Goal: Navigation & Orientation: Find specific page/section

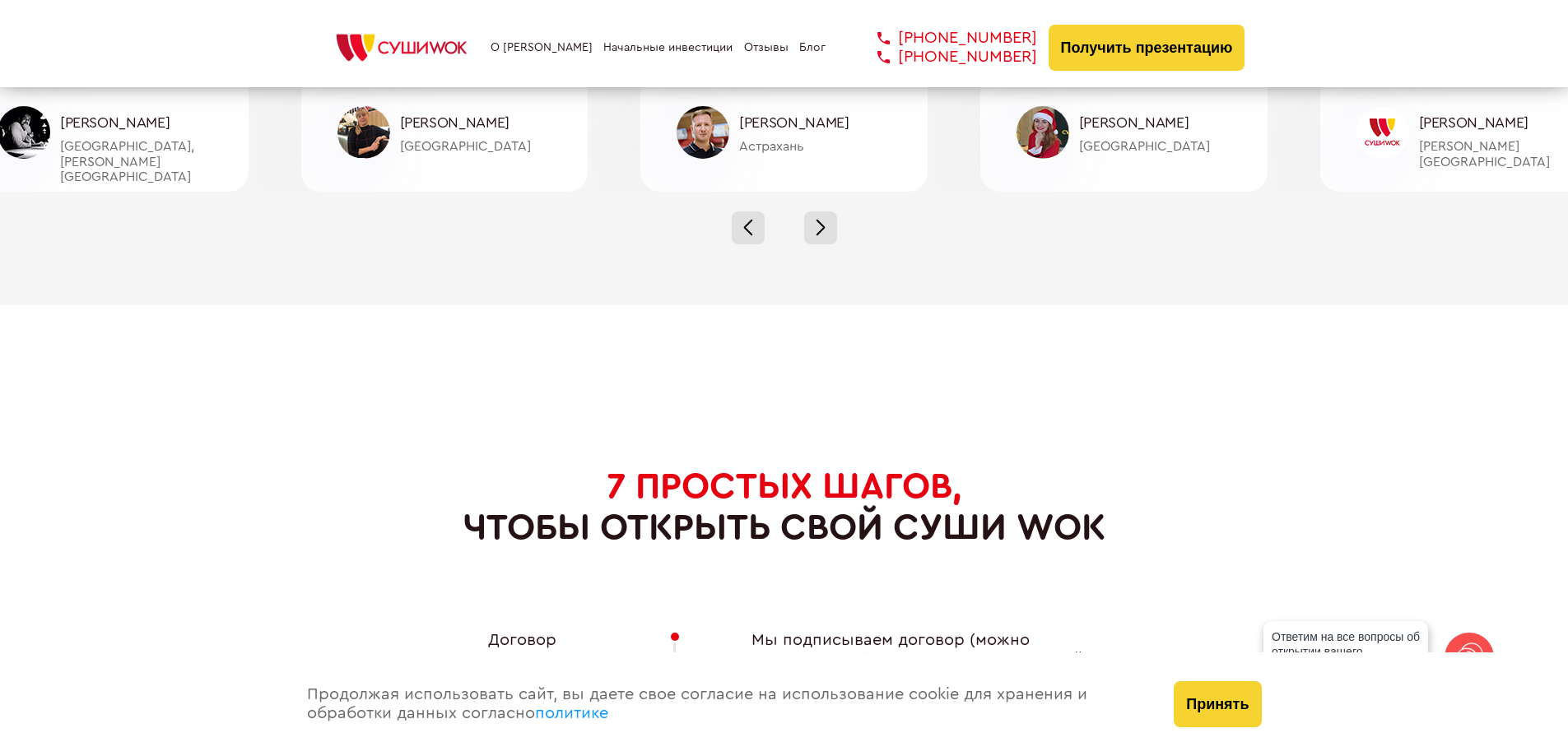
scroll to position [5631, 0]
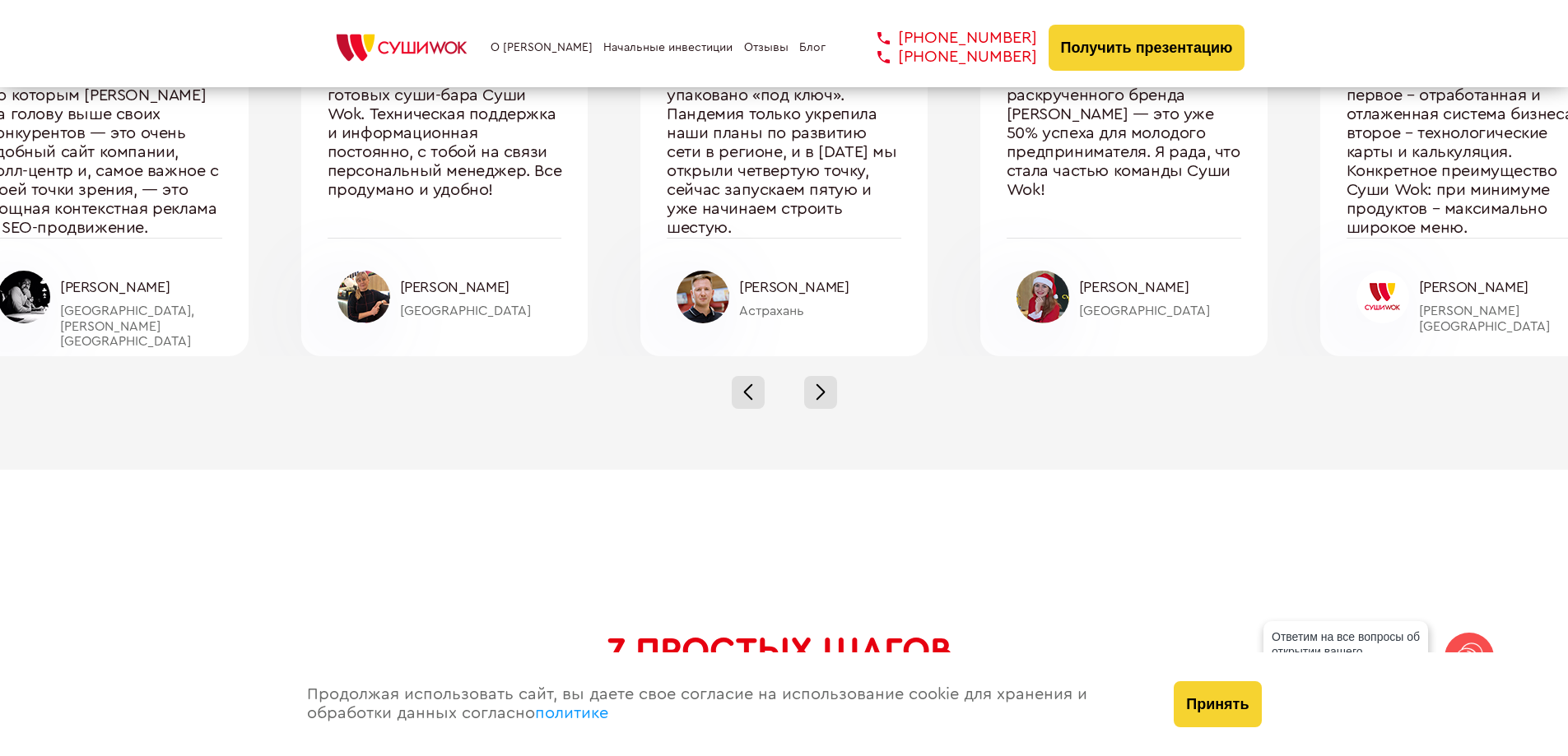
click at [366, 47] on img at bounding box center [401, 48] width 156 height 36
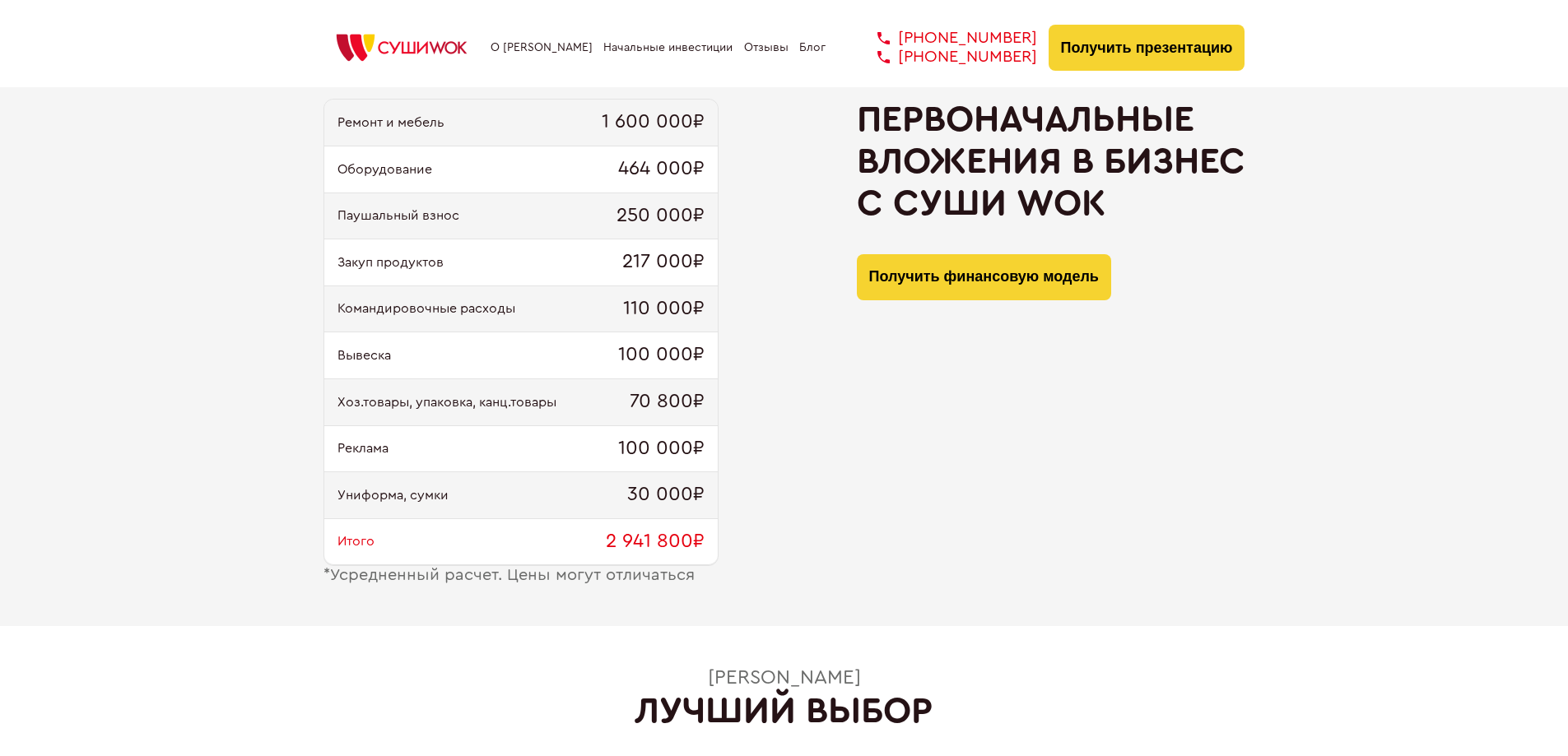
scroll to position [1777, 0]
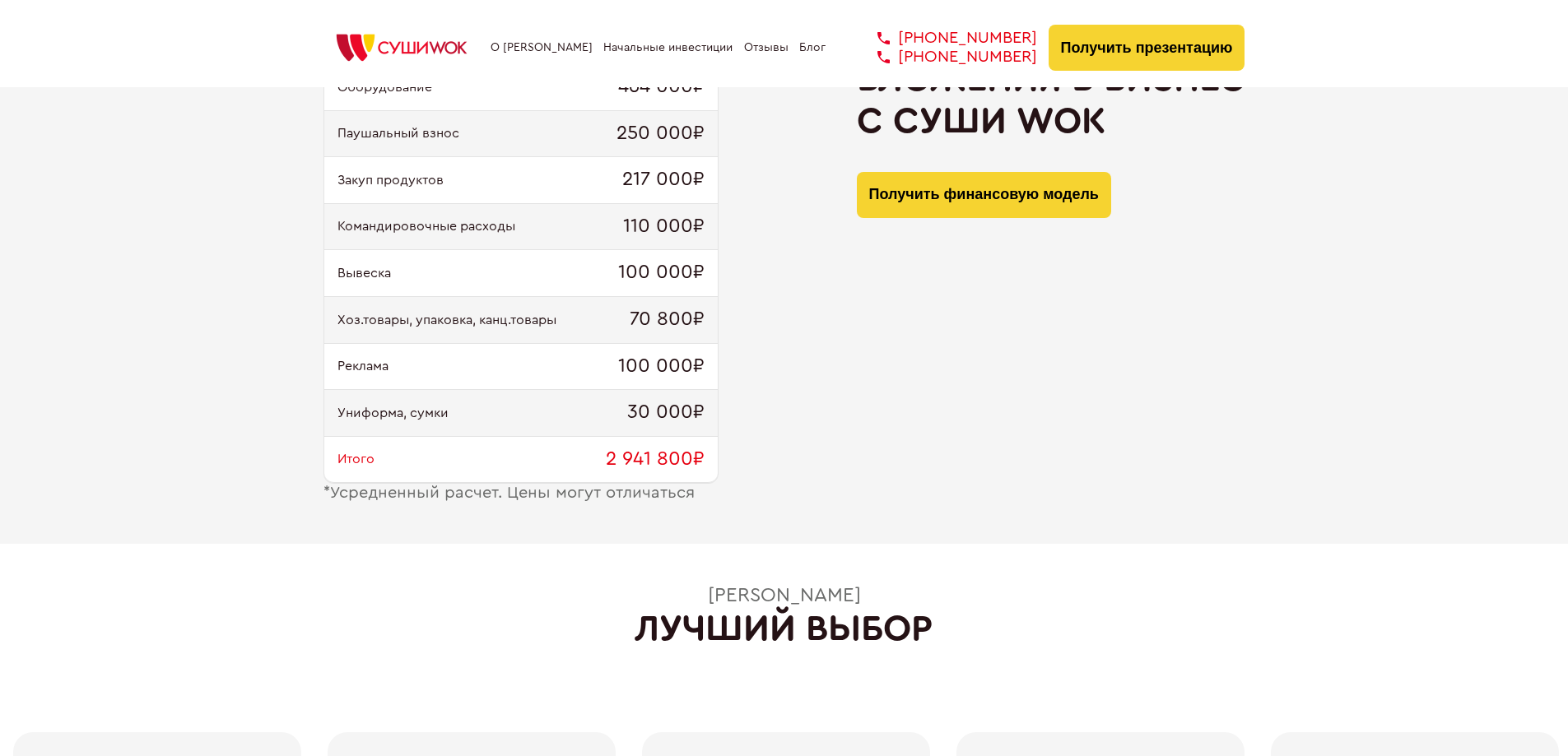
click at [806, 49] on link "Блог" at bounding box center [812, 48] width 26 height 14
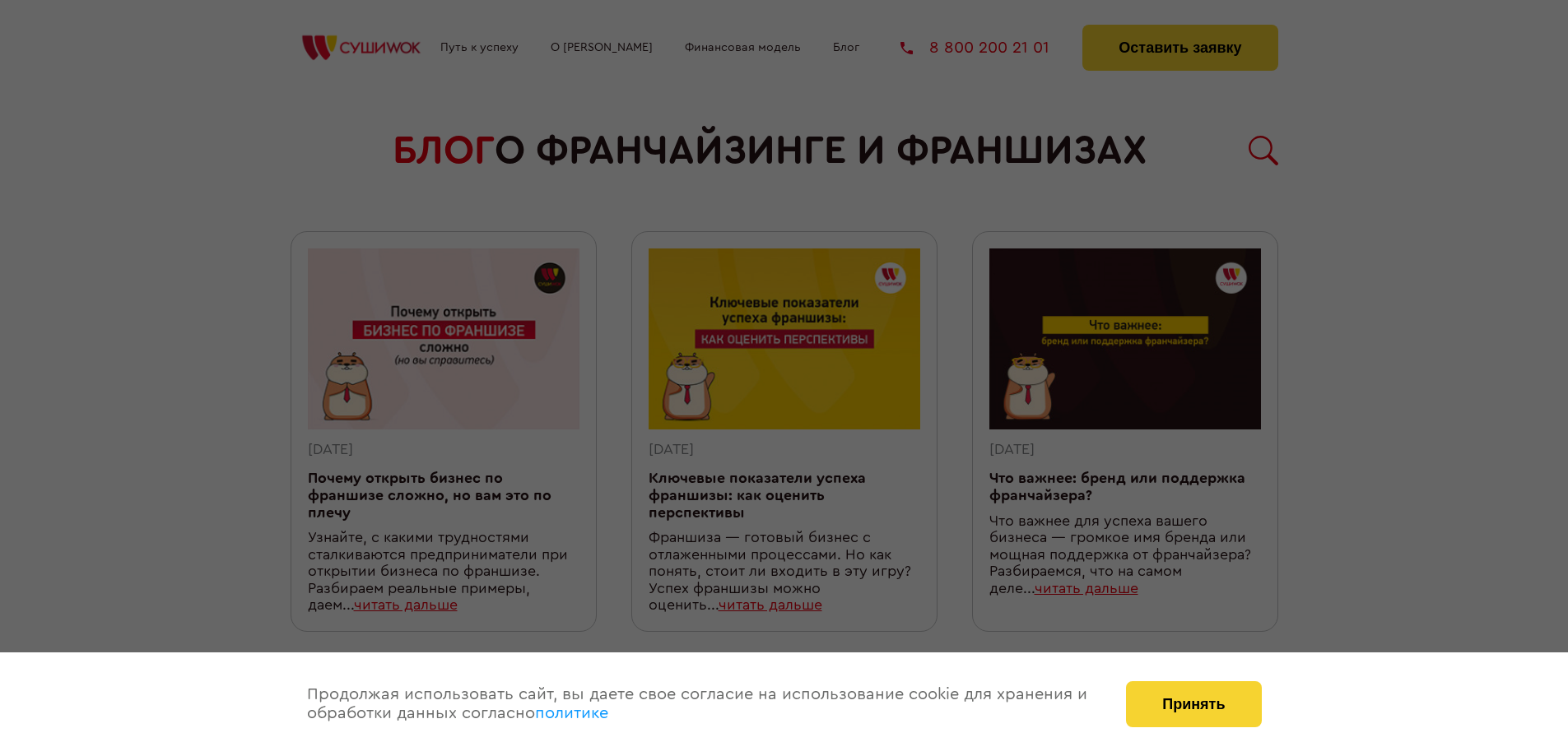
click at [1187, 44] on div at bounding box center [784, 378] width 1568 height 756
